Goal: Information Seeking & Learning: Find specific page/section

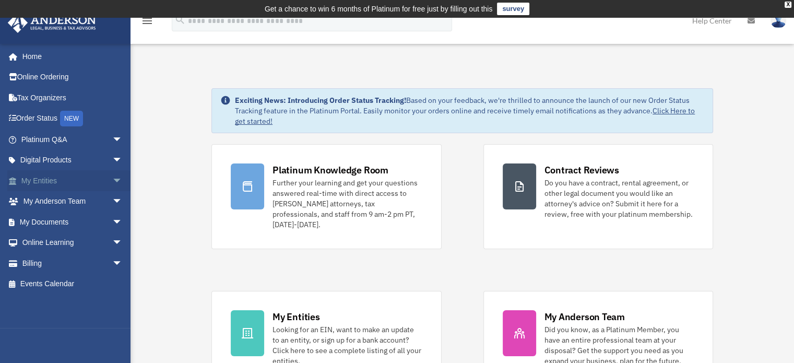
click at [43, 175] on link "My Entities arrow_drop_down" at bounding box center [72, 180] width 131 height 21
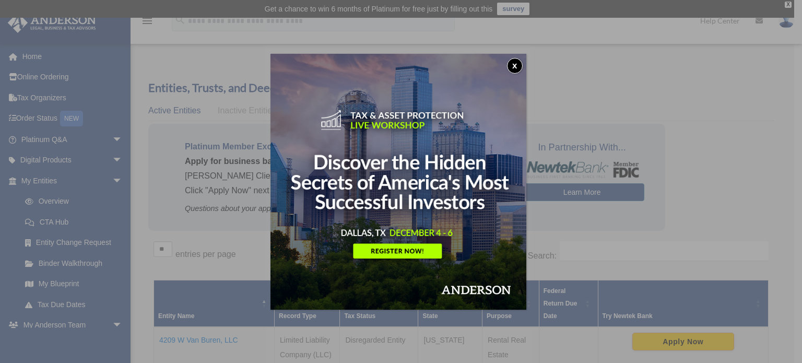
click at [516, 67] on button "x" at bounding box center [515, 66] width 16 height 16
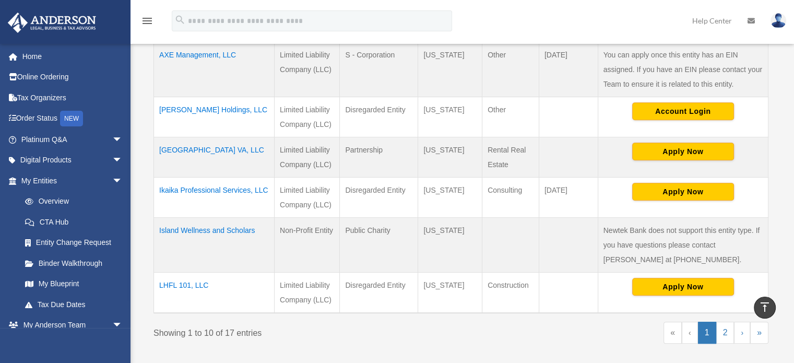
scroll to position [471, 0]
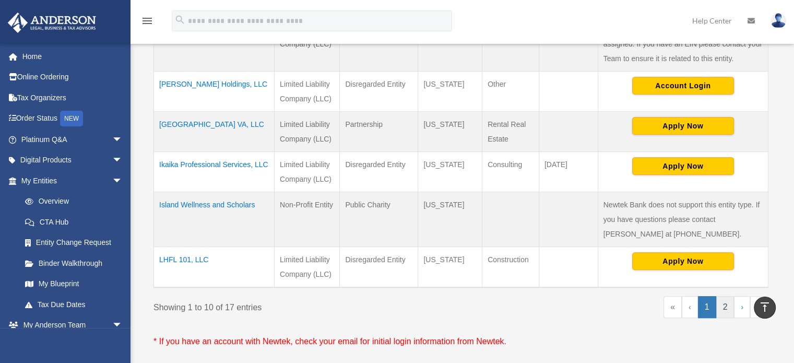
click at [728, 307] on link "2" at bounding box center [725, 307] width 18 height 22
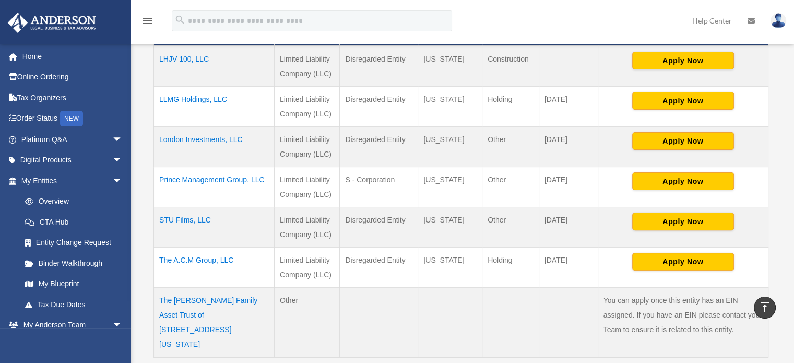
scroll to position [263, 0]
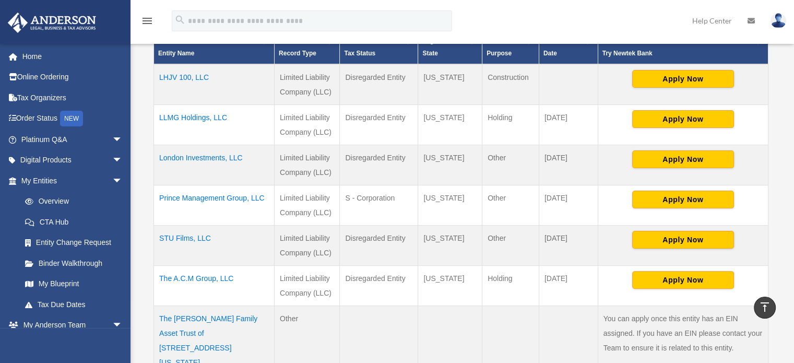
click at [197, 75] on td "LHJV 100, LLC" at bounding box center [214, 84] width 121 height 41
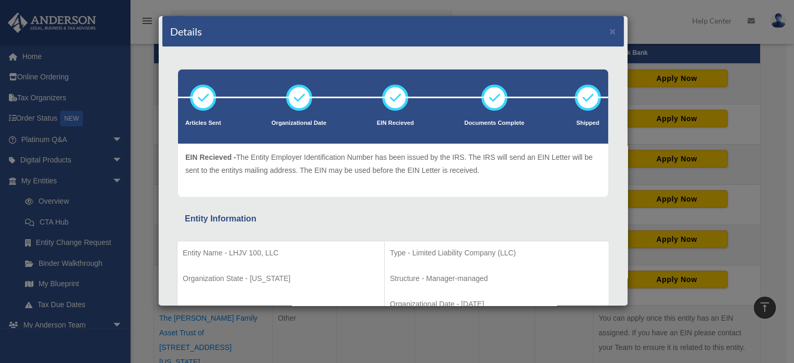
scroll to position [0, 0]
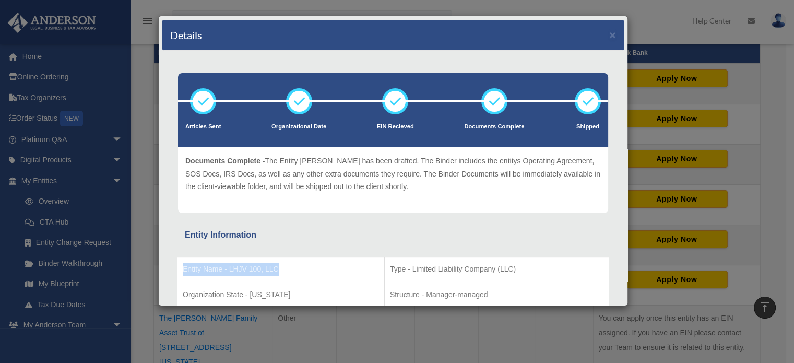
drag, startPoint x: 284, startPoint y: 268, endPoint x: 177, endPoint y: 273, distance: 107.1
click at [177, 273] on td "Entity Name - LHJV 100, LLC Organization State - Florida" at bounding box center [280, 294] width 207 height 75
copy p "Entity Name - LHJV 100, LLC"
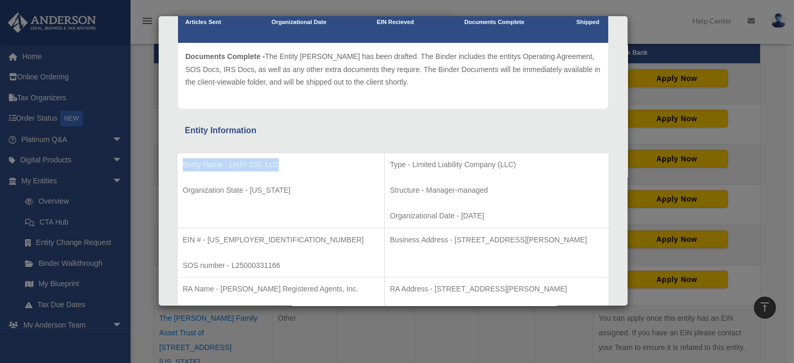
scroll to position [157, 0]
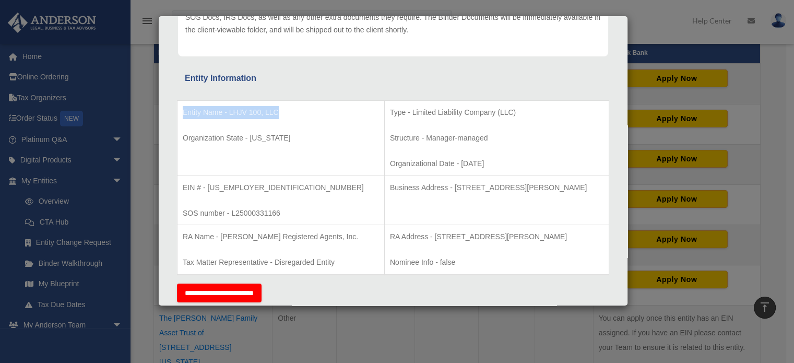
drag, startPoint x: 356, startPoint y: 180, endPoint x: 589, endPoint y: 189, distance: 232.4
click at [589, 189] on p "Business Address - 3225 McLeod Dr, Suite 100, Las Vegas, NV 89121" at bounding box center [496, 187] width 213 height 13
copy p "Business Address - 3225 McLeod Dr, Suite 100, Las Vegas, NV 89121"
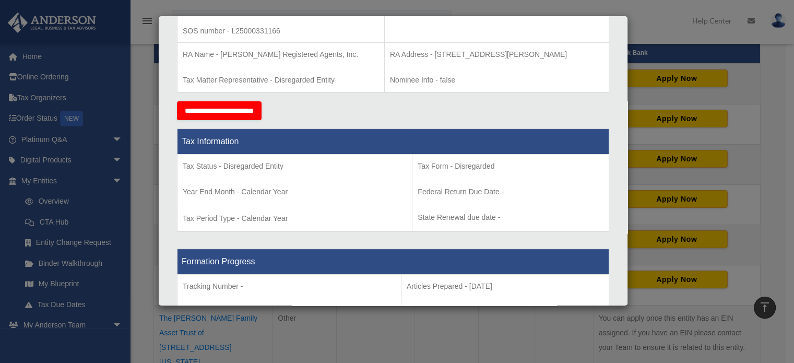
scroll to position [0, 0]
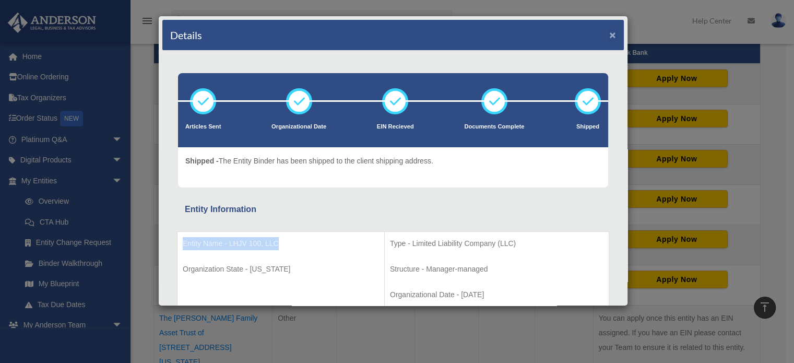
click at [609, 33] on button "×" at bounding box center [612, 34] width 7 height 11
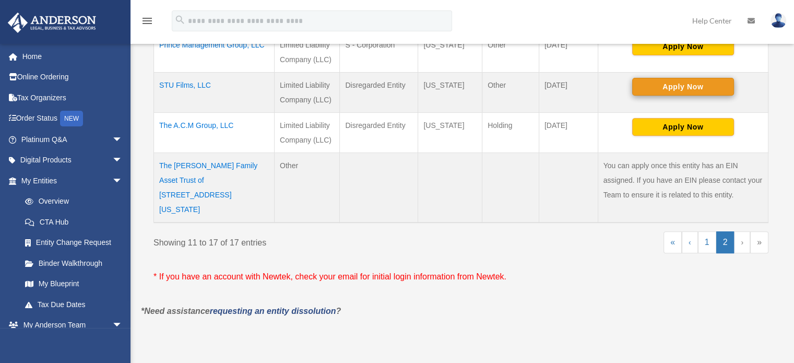
scroll to position [418, 0]
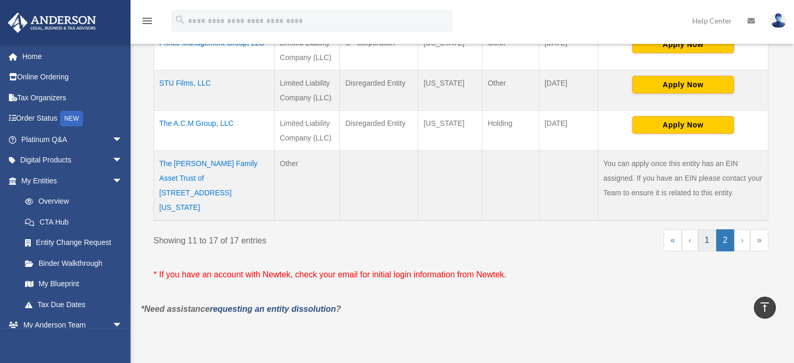
click at [712, 229] on link "1" at bounding box center [707, 240] width 18 height 22
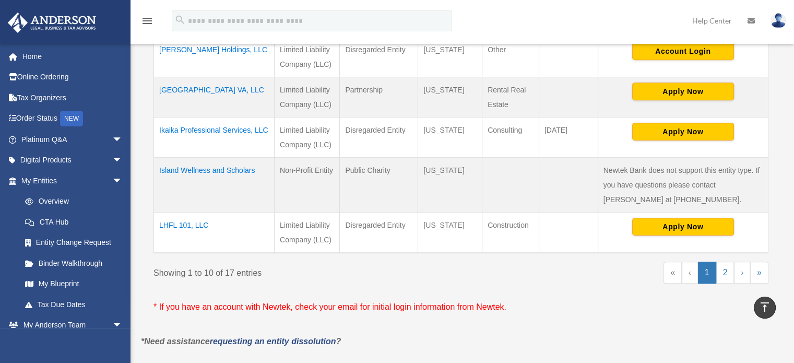
scroll to position [633, 0]
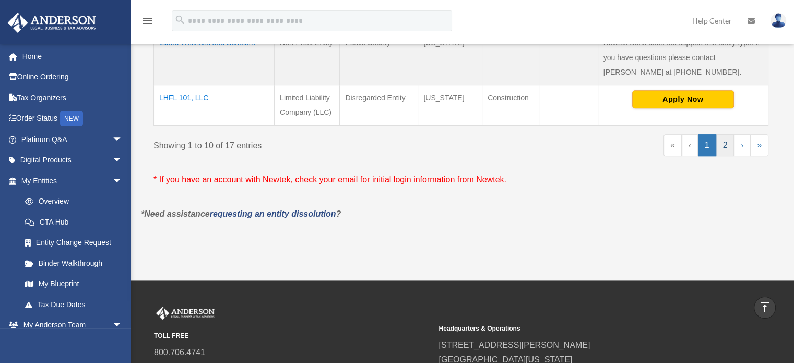
click at [729, 146] on link "2" at bounding box center [725, 145] width 18 height 22
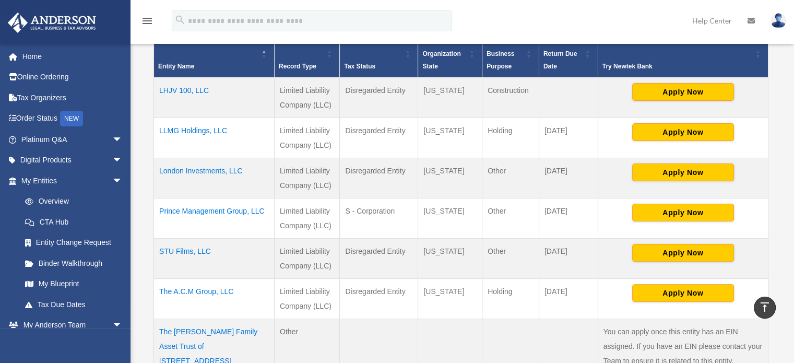
scroll to position [192, 0]
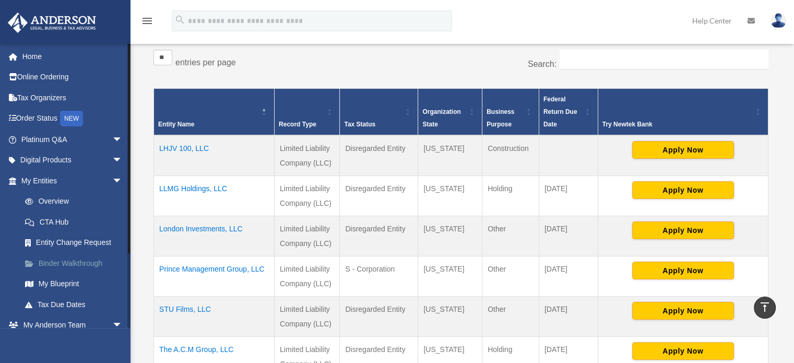
click at [77, 258] on link "Binder Walkthrough" at bounding box center [77, 263] width 124 height 21
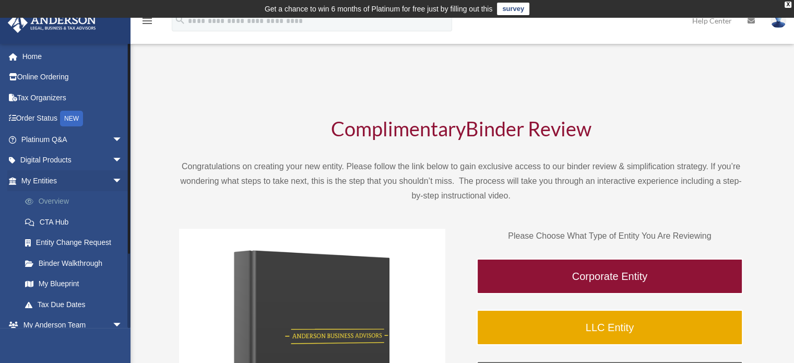
click at [65, 196] on link "Overview" at bounding box center [77, 201] width 124 height 21
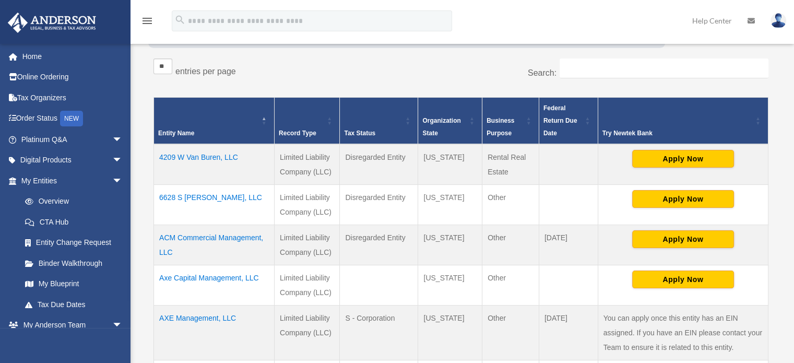
scroll to position [261, 0]
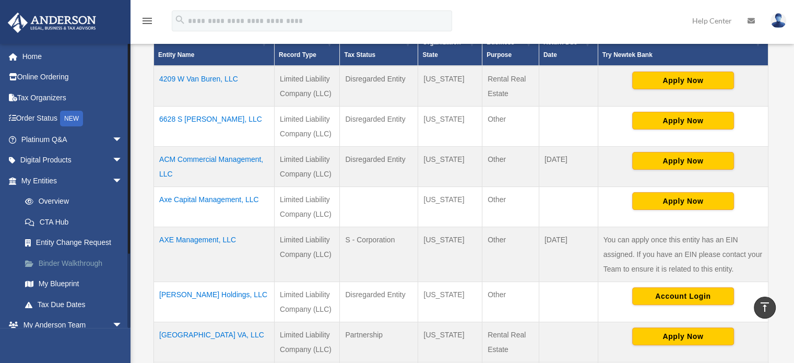
click at [79, 259] on link "Binder Walkthrough" at bounding box center [77, 263] width 124 height 21
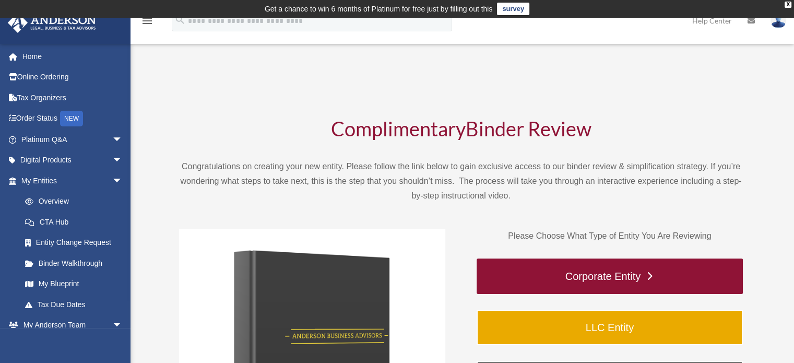
click at [610, 272] on link "Corporate Entity" at bounding box center [610, 275] width 266 height 35
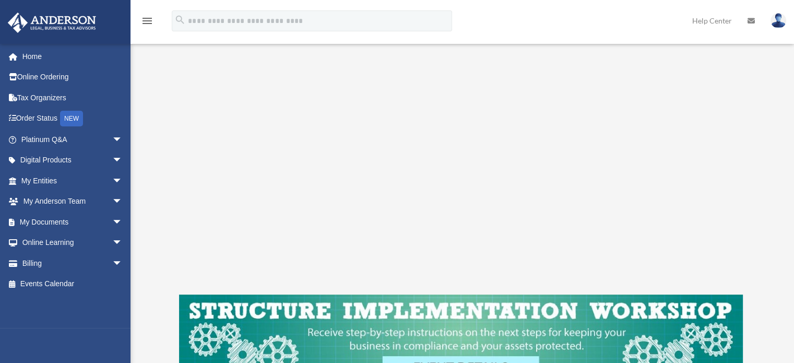
scroll to position [227, 0]
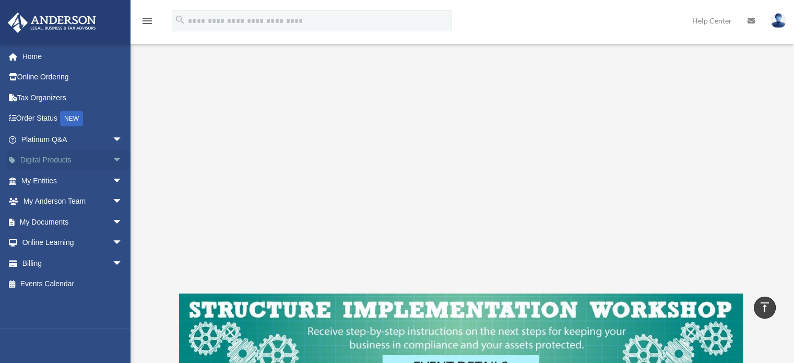
click at [112, 162] on span "arrow_drop_down" at bounding box center [122, 160] width 21 height 21
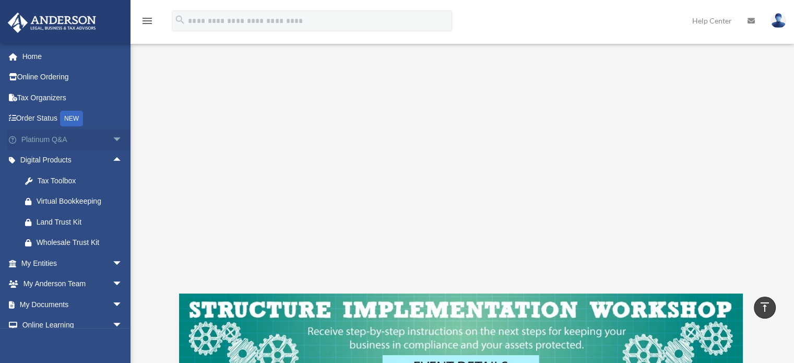
click at [99, 139] on link "Platinum Q&A arrow_drop_down" at bounding box center [72, 139] width 131 height 21
click at [41, 57] on link "Home" at bounding box center [72, 56] width 131 height 21
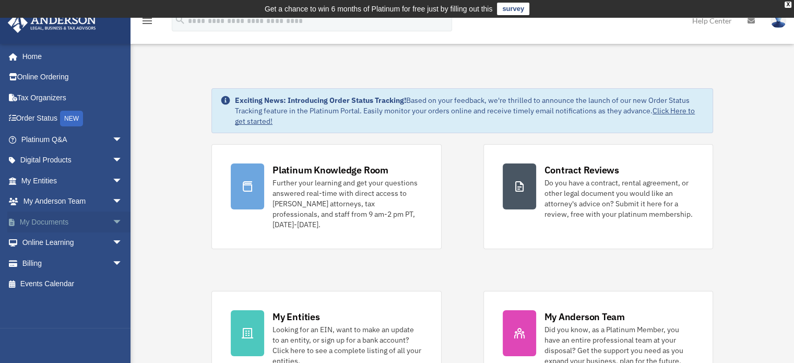
click at [86, 215] on link "My Documents arrow_drop_down" at bounding box center [72, 221] width 131 height 21
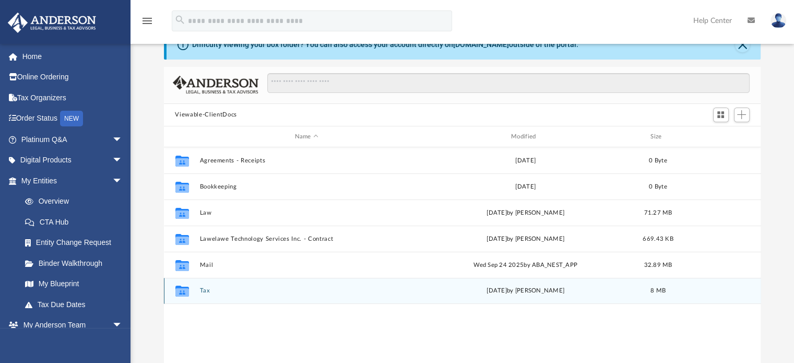
scroll to position [52, 0]
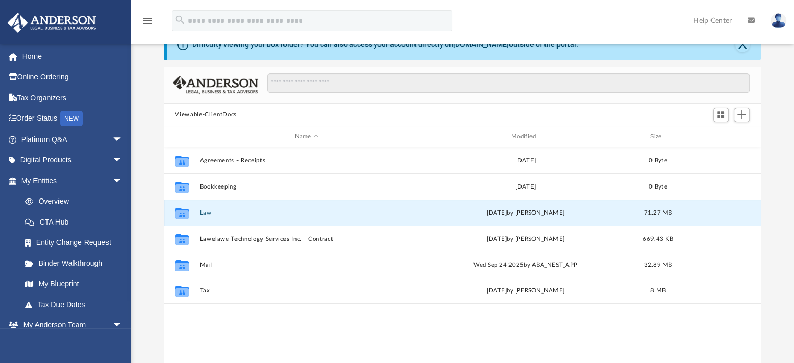
click at [200, 210] on button "Law" at bounding box center [306, 212] width 214 height 7
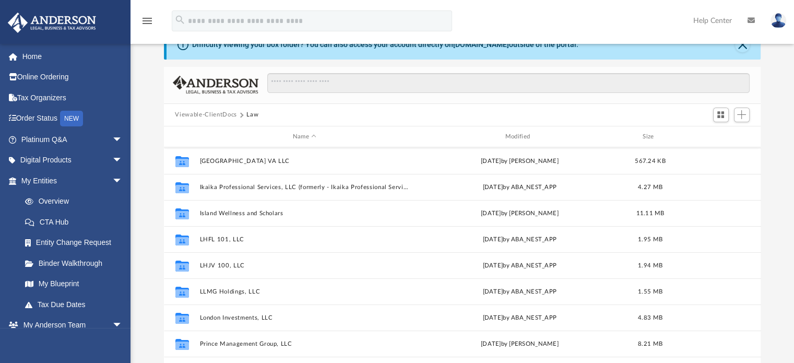
scroll to position [157, 0]
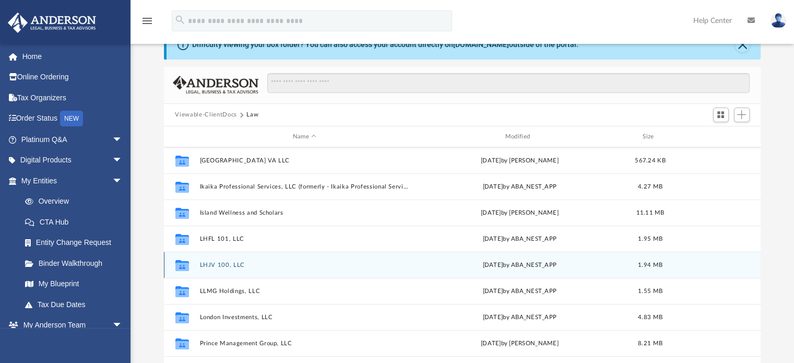
click at [225, 266] on button "LHJV 100, LLC" at bounding box center [304, 264] width 210 height 7
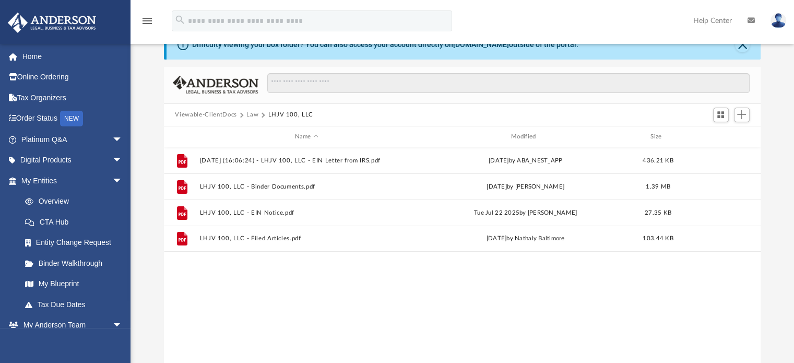
scroll to position [0, 0]
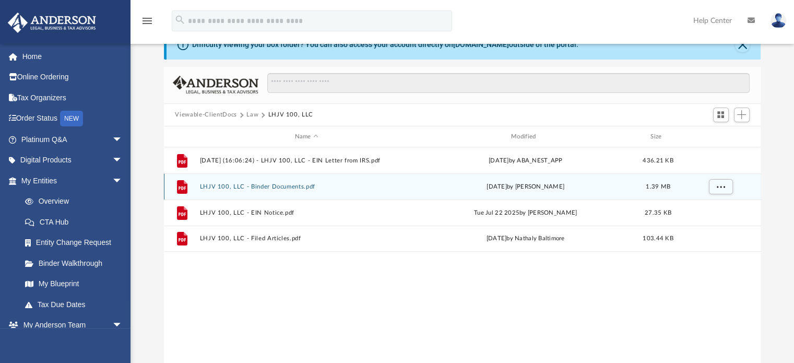
click at [259, 185] on button "LHJV 100, LLC - Binder Documents.pdf" at bounding box center [306, 186] width 214 height 7
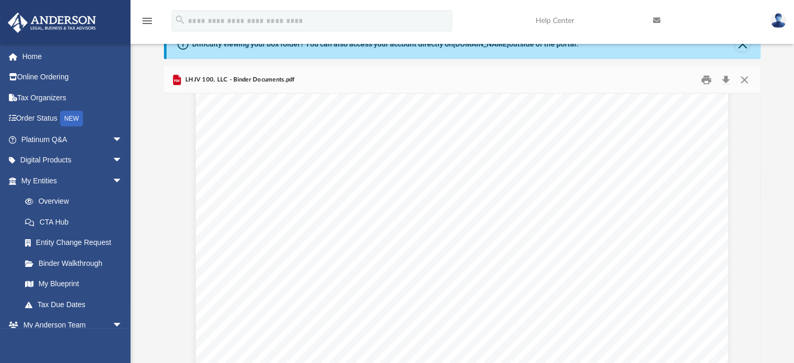
scroll to position [1461, 0]
